Goal: Check status: Check status

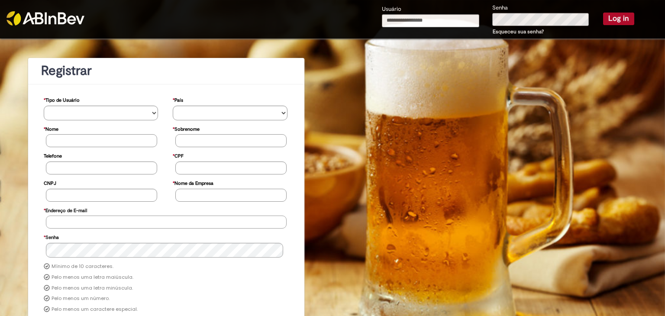
type input "**********"
click at [615, 18] on button "Log in" at bounding box center [618, 19] width 31 height 12
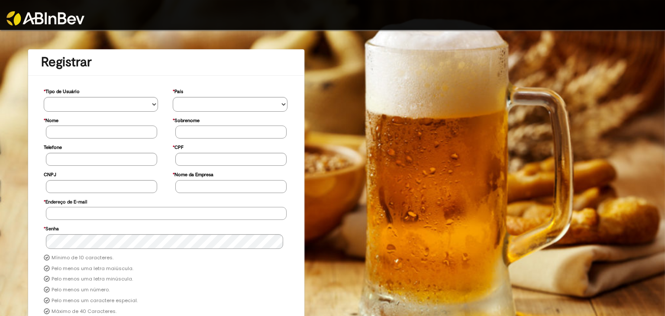
type input "**********"
click at [68, 19] on img at bounding box center [45, 18] width 78 height 14
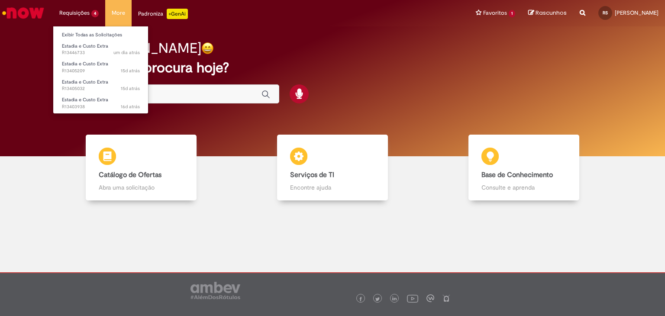
click at [88, 14] on li "Requisições 4 Exibir Todas as Solicitações Estadia e Custo Extra um dia atrás u…" at bounding box center [79, 13] width 52 height 26
click at [87, 105] on span "16d atrás 16 dias atrás R13403938" at bounding box center [101, 106] width 78 height 7
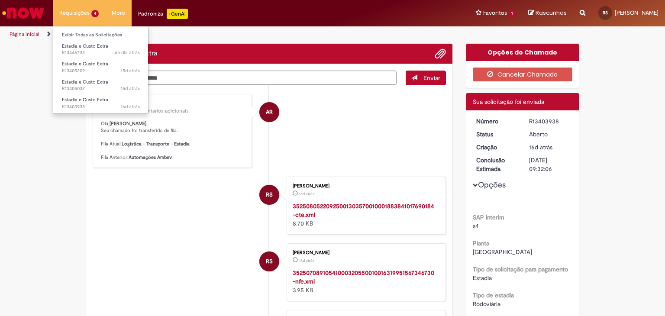
click at [64, 10] on li "Requisições 4 Exibir Todas as Solicitações Estadia e Custo Extra um dia atrás u…" at bounding box center [79, 13] width 52 height 26
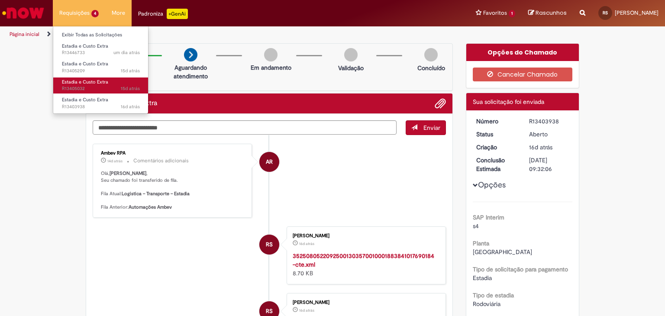
click at [103, 83] on span "Estadia e Custo Extra" at bounding box center [85, 82] width 46 height 6
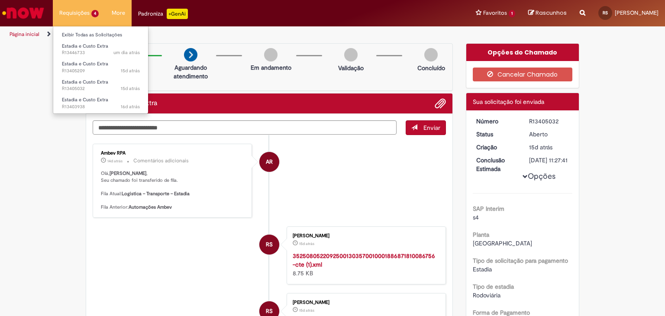
click at [76, 12] on li "Requisições 4 Exibir Todas as Solicitações Estadia e Custo Extra um dia atrás u…" at bounding box center [79, 13] width 52 height 26
click at [107, 68] on span "15d atrás 15 dias atrás R13405209" at bounding box center [101, 71] width 78 height 7
click at [117, 61] on link "Estadia e Custo Extra 15d atrás 15 dias atrás R13405209" at bounding box center [100, 67] width 95 height 16
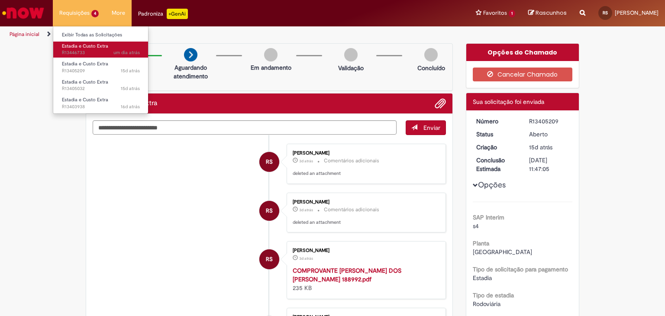
click at [98, 44] on span "Estadia e Custo Extra" at bounding box center [85, 46] width 46 height 6
click at [83, 17] on li "Requisições 4 Exibir Todas as Solicitações Estadia e Custo Extra um dia atrás u…" at bounding box center [79, 13] width 52 height 26
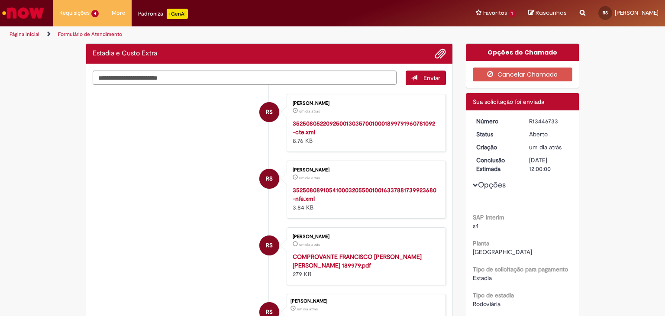
click at [152, 156] on ul "RS RAFAEL SANDRINO um dia atrás um dia atrás 3525080522092500130357001000189979…" at bounding box center [269, 227] width 353 height 285
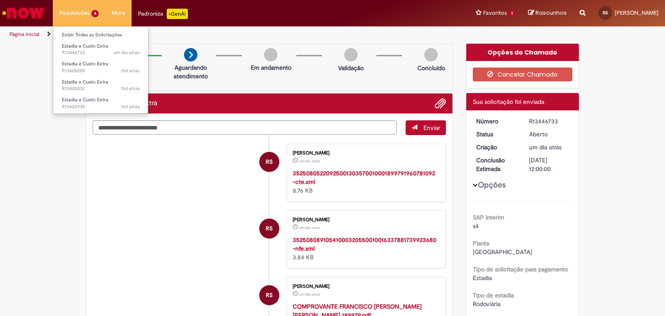
click at [94, 17] on li "Requisições 4 Exibir Todas as Solicitações Estadia e Custo Extra um dia atrás u…" at bounding box center [79, 13] width 52 height 26
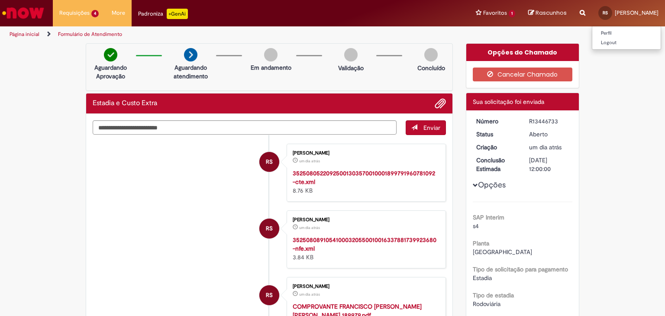
click at [600, 9] on div "RS" at bounding box center [605, 13] width 14 height 14
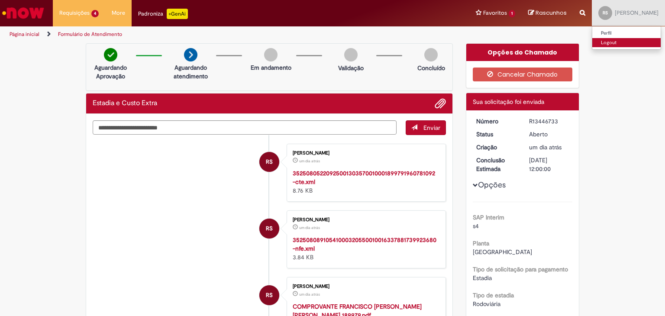
click at [607, 40] on link "Logout" at bounding box center [626, 43] width 68 height 10
